Goal: Find specific page/section: Find specific page/section

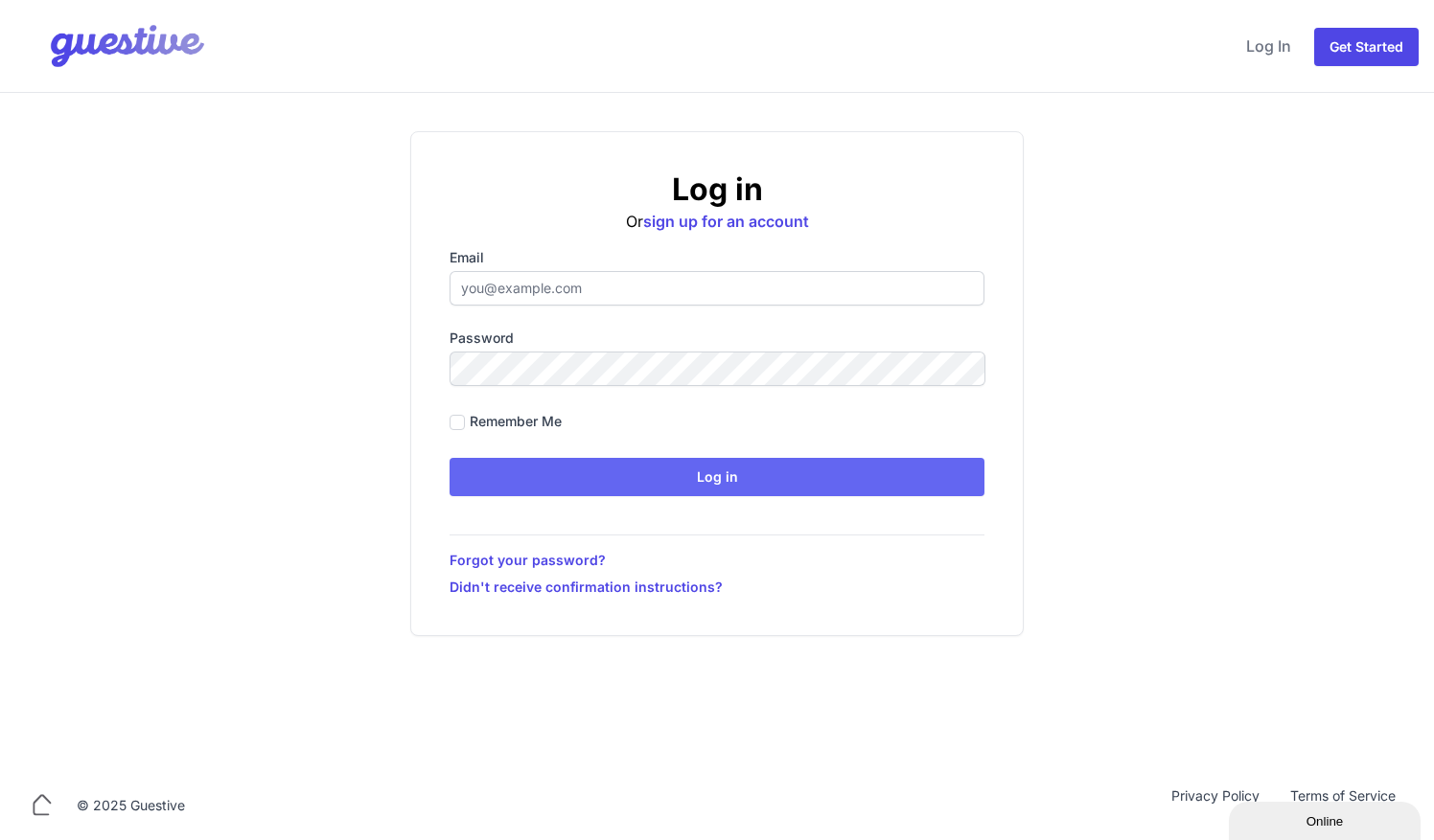
type input "[EMAIL_ADDRESS][DOMAIN_NAME]"
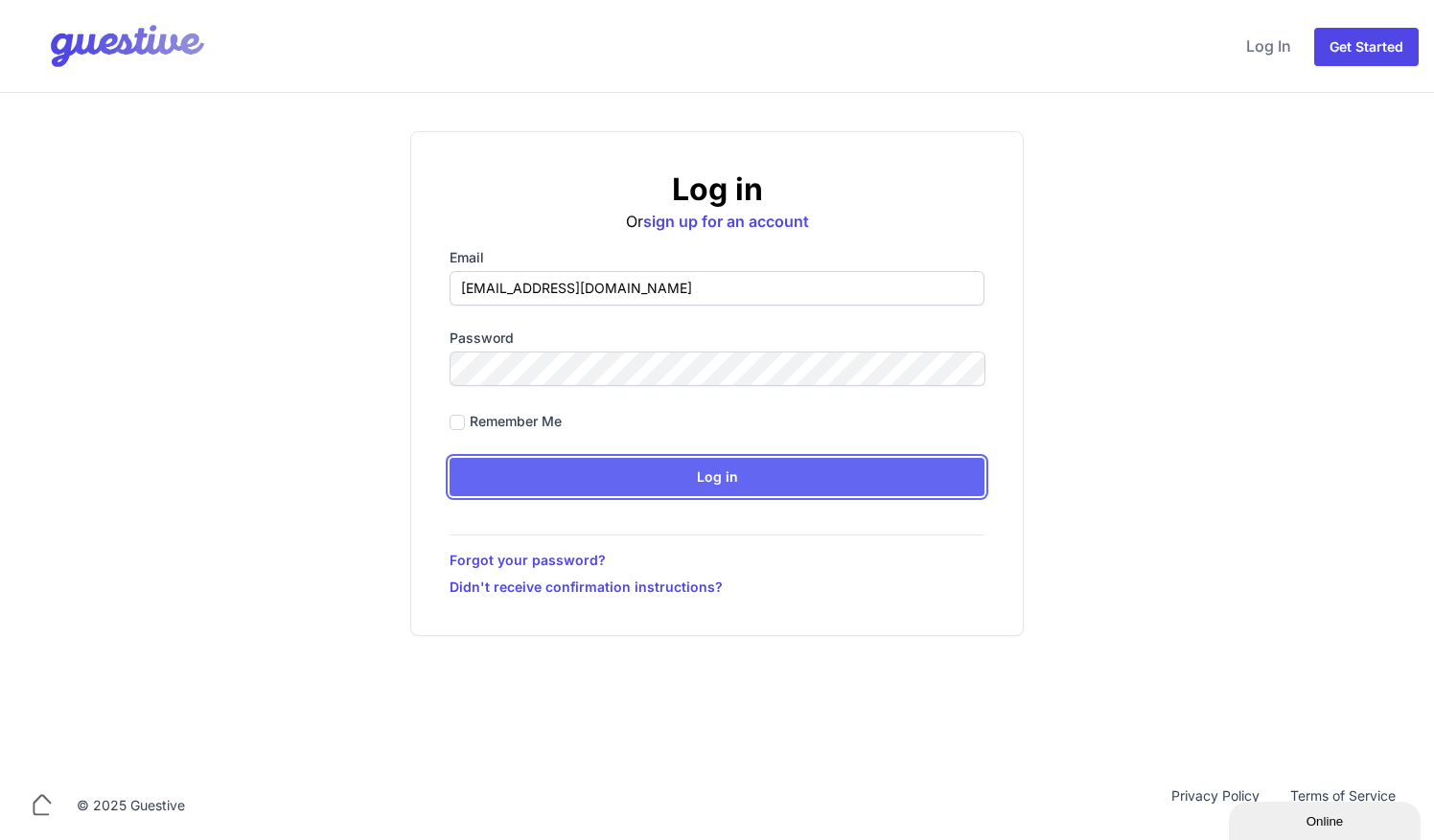
click at [608, 342] on input "Log in" at bounding box center [717, 477] width 535 height 38
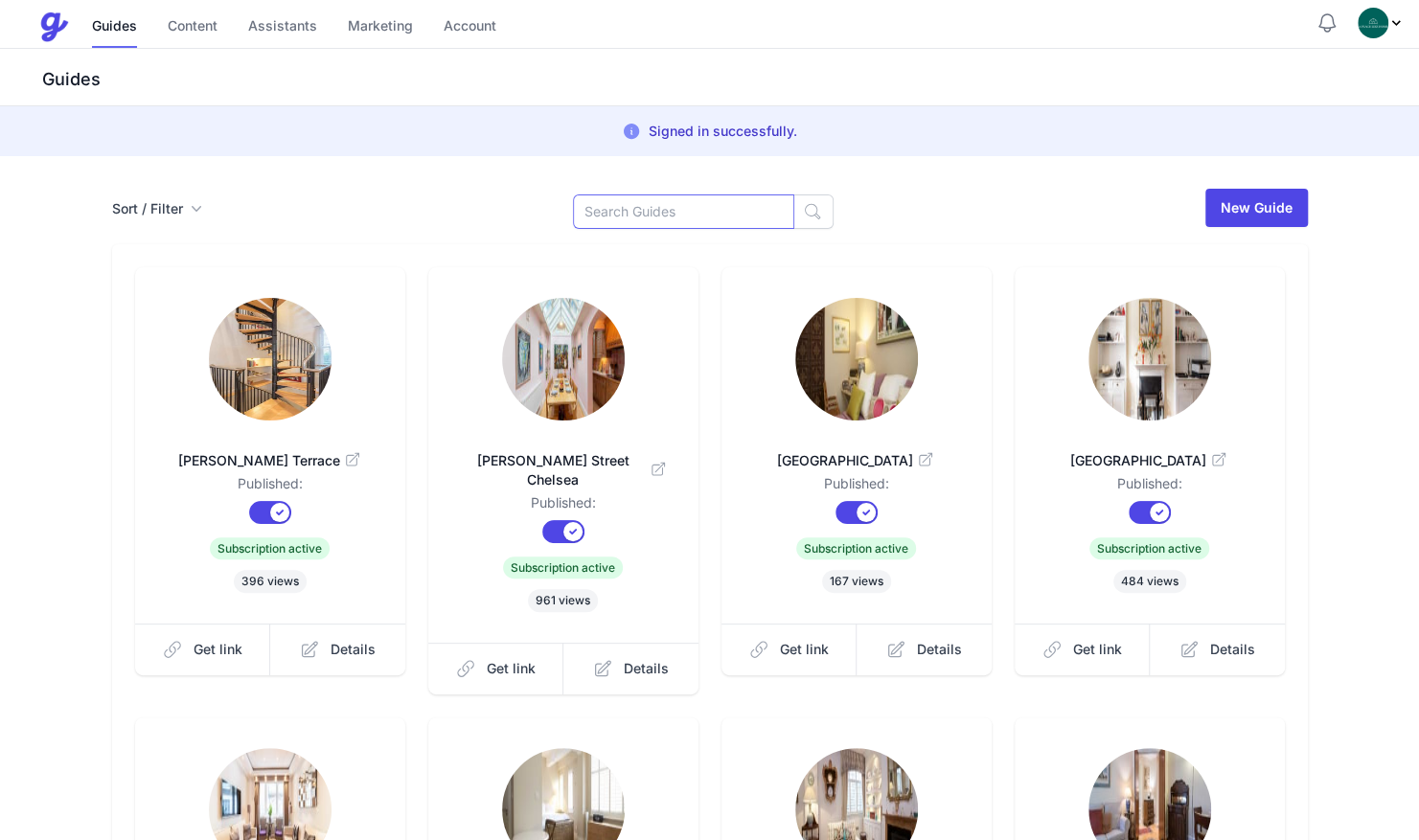
click at [608, 219] on input at bounding box center [684, 212] width 222 height 35
type input "bri"
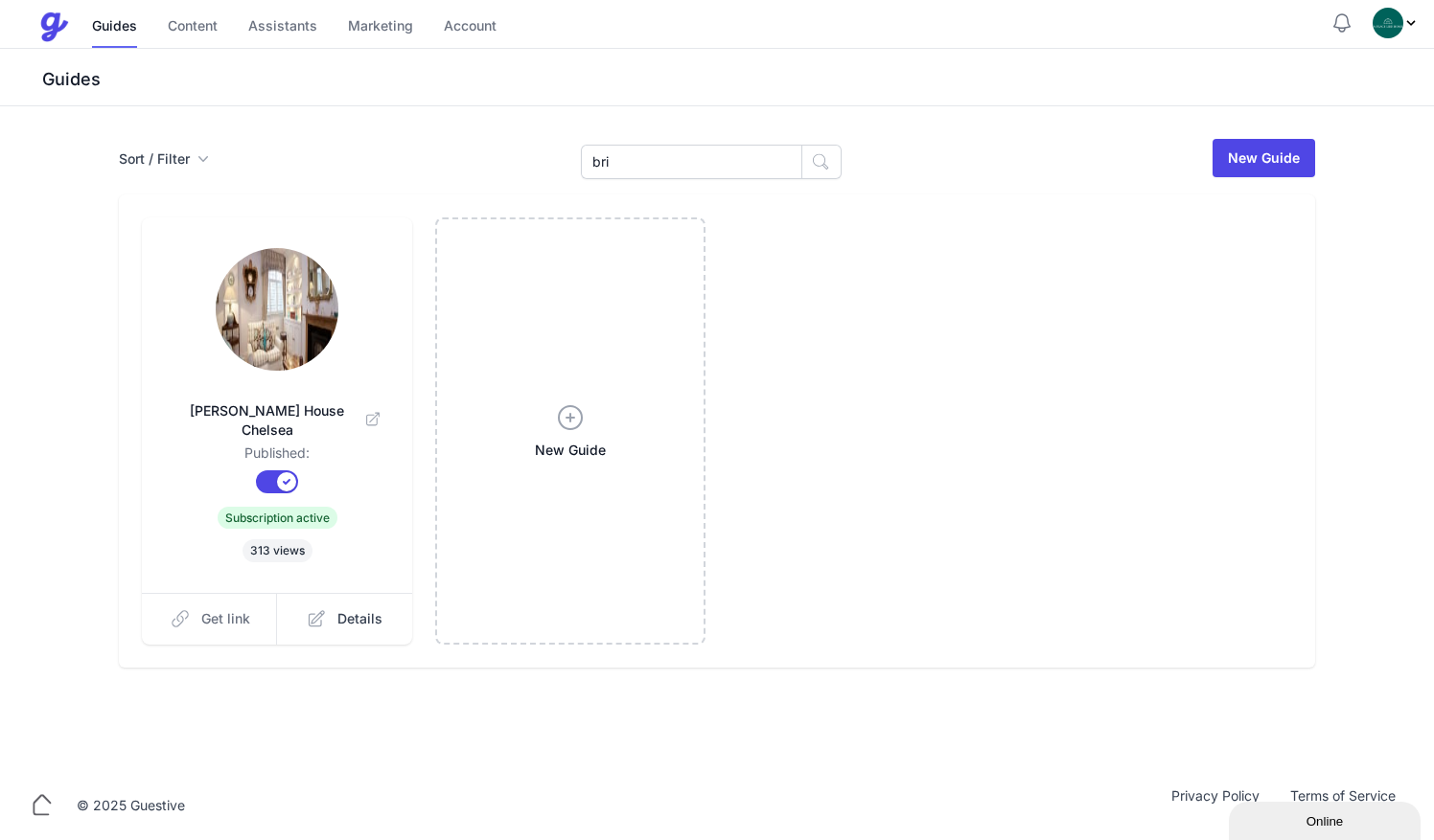
click at [236, 610] on span "Get link" at bounding box center [226, 619] width 49 height 19
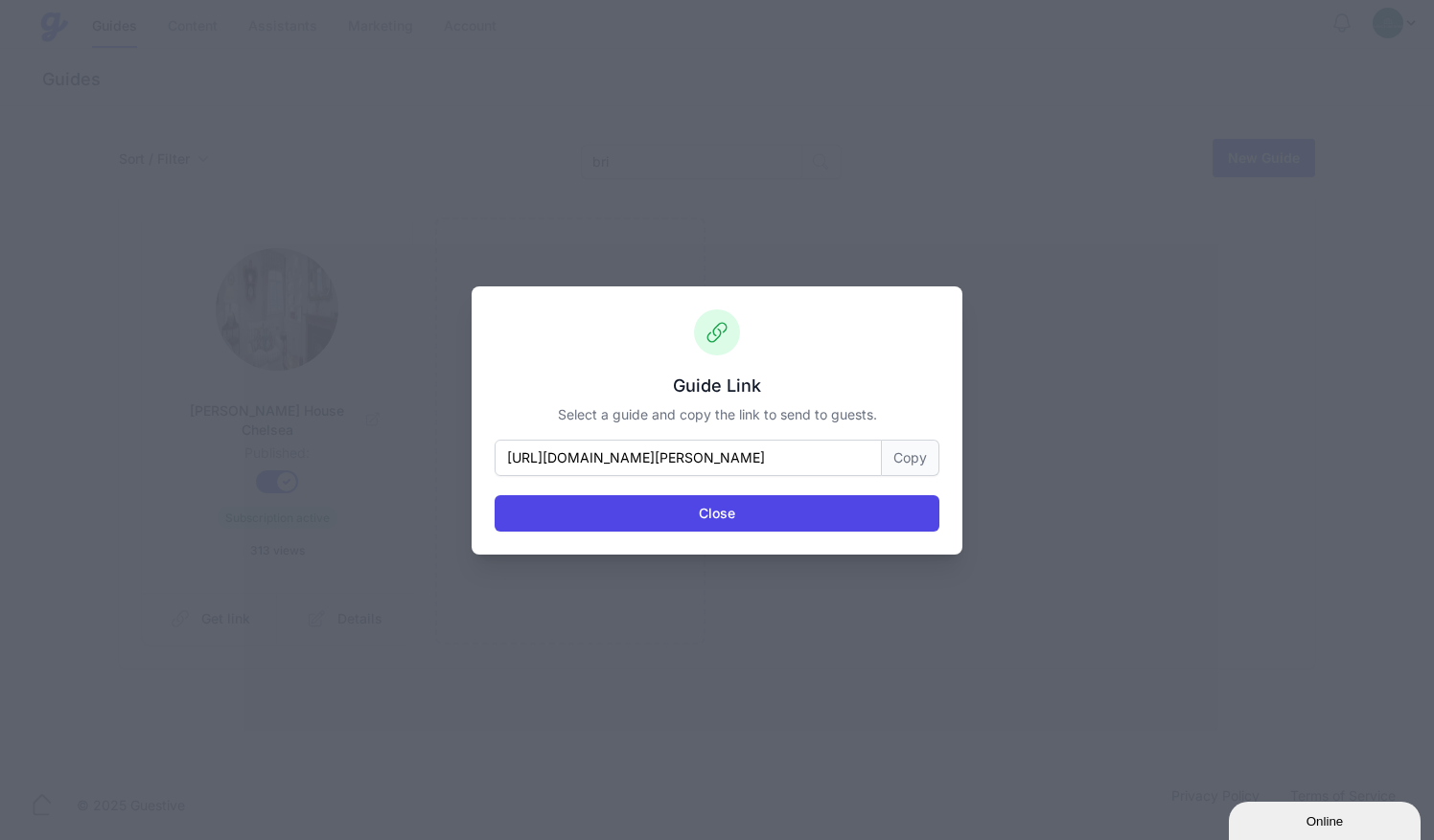
click at [923, 452] on button "Copy" at bounding box center [911, 458] width 58 height 36
